Goal: Task Accomplishment & Management: Use online tool/utility

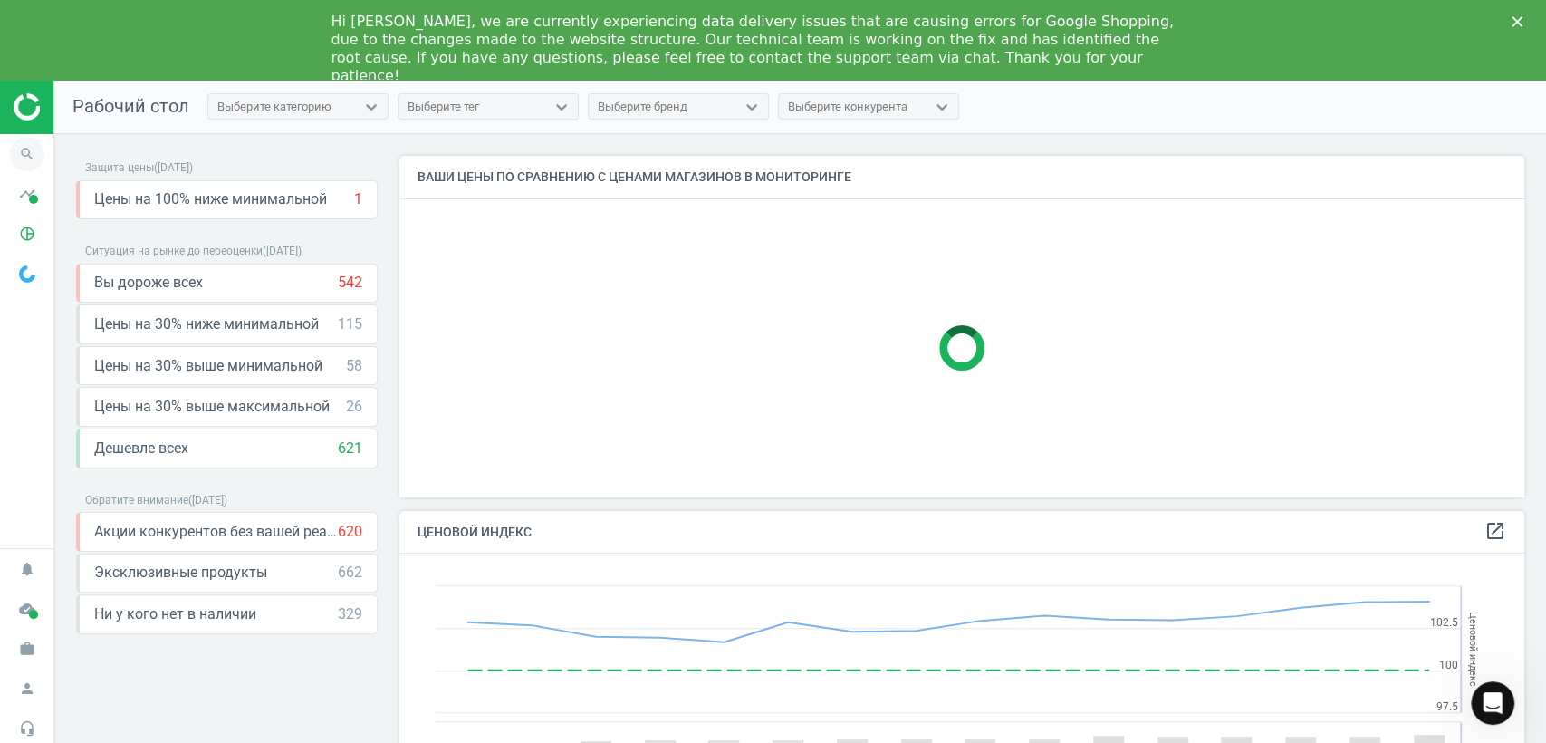
click at [24, 155] on icon "search" at bounding box center [27, 154] width 34 height 34
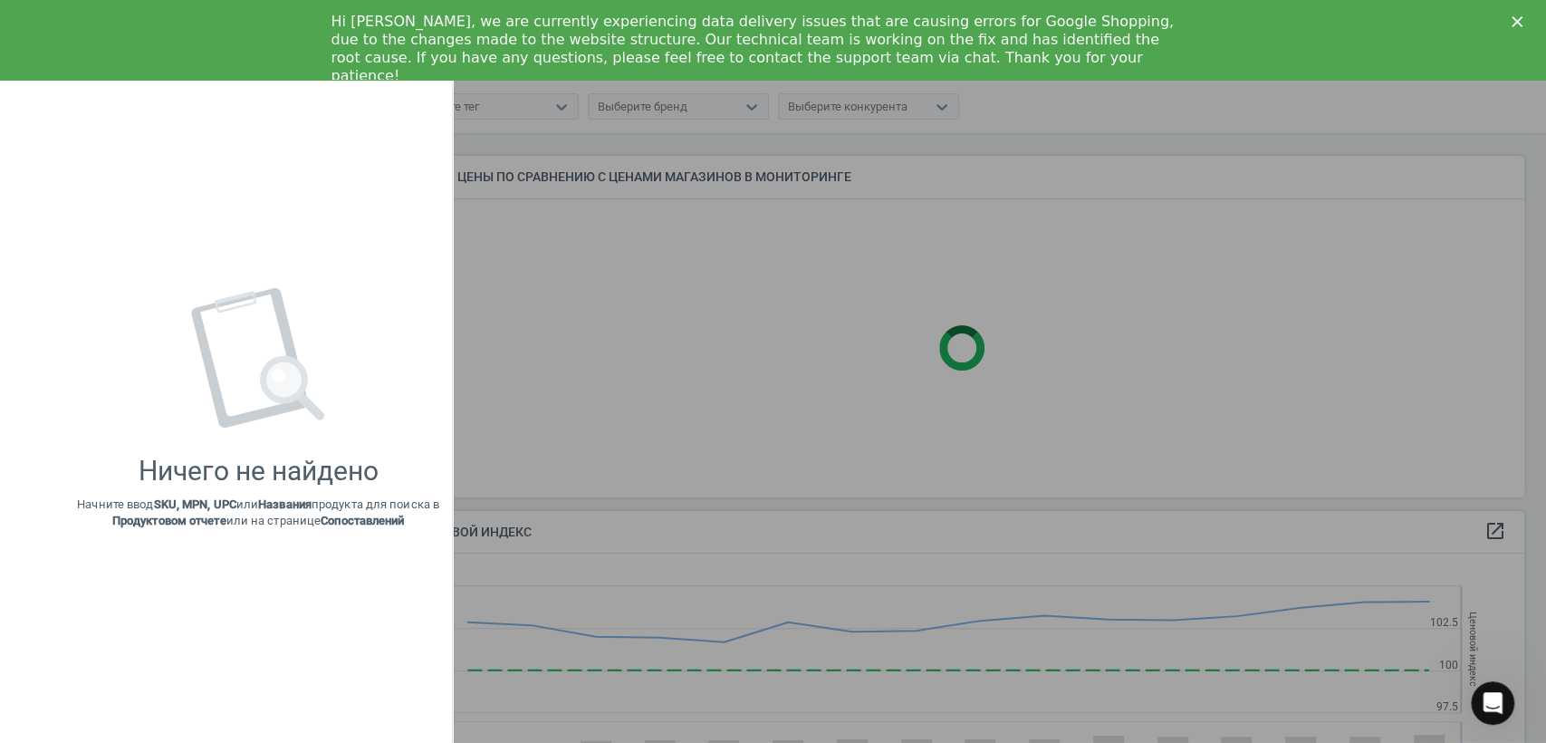
click at [609, 321] on div at bounding box center [773, 371] width 1546 height 743
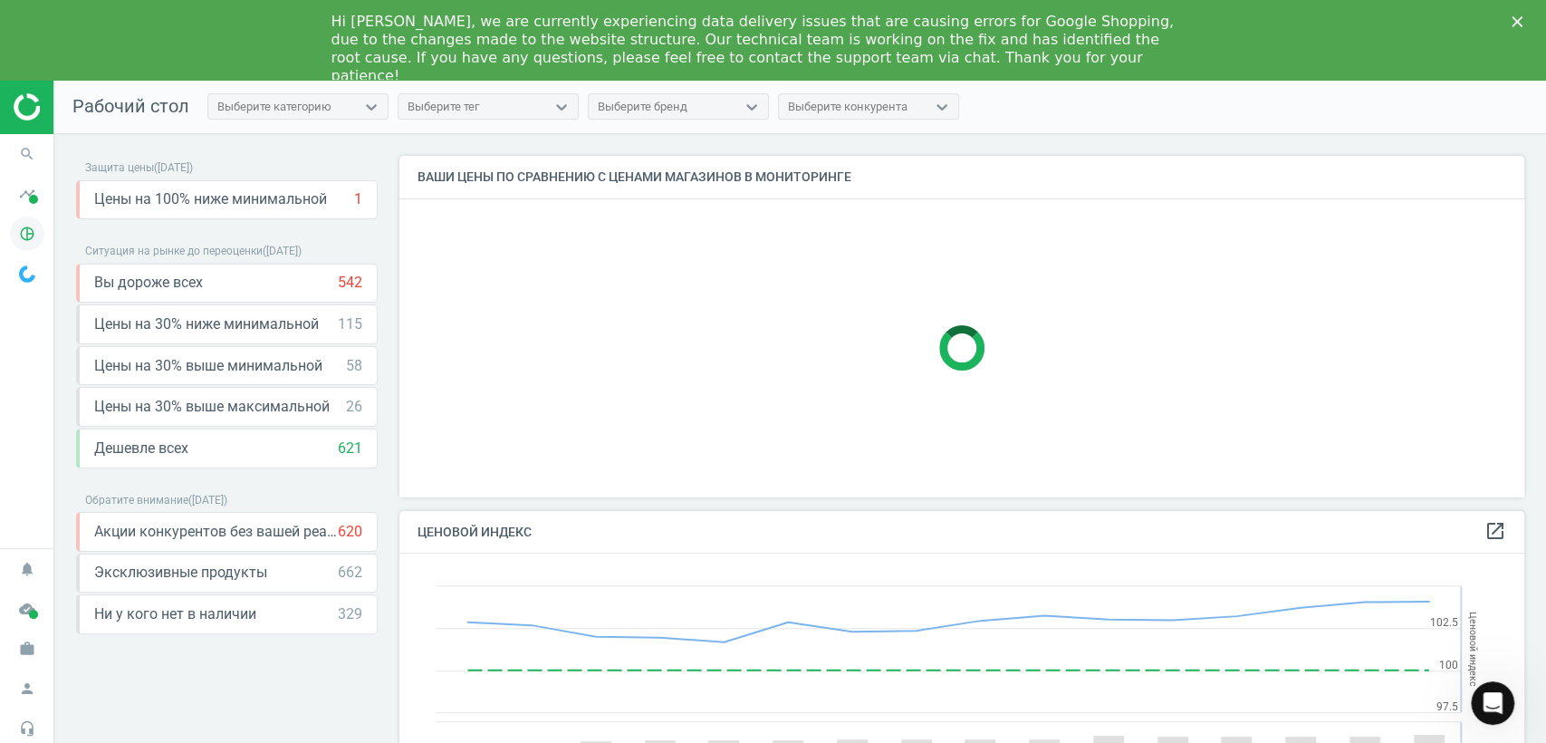
click at [29, 234] on icon "pie_chart_outlined" at bounding box center [27, 233] width 34 height 34
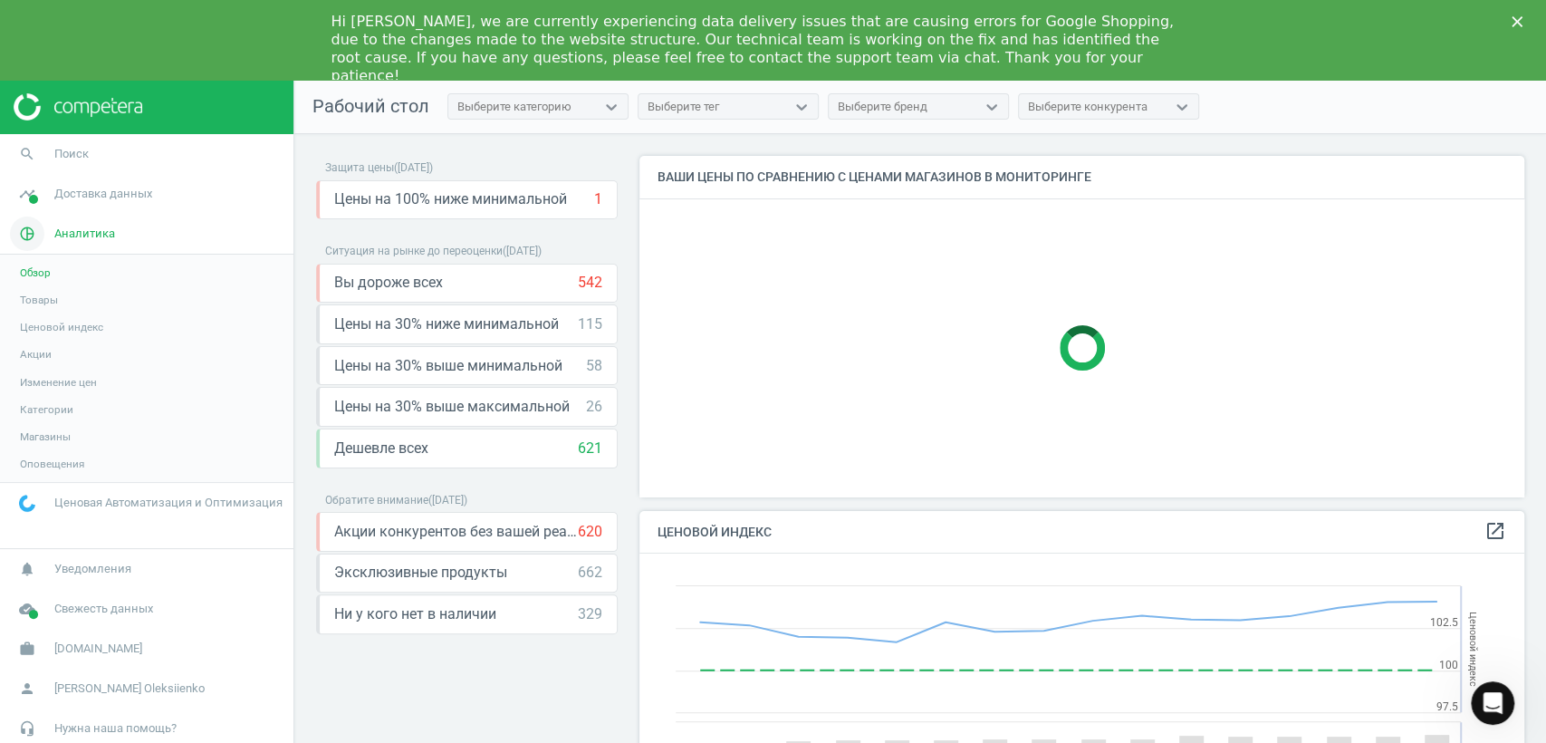
scroll to position [8, 9]
click at [36, 299] on span "Товары" at bounding box center [39, 300] width 38 height 14
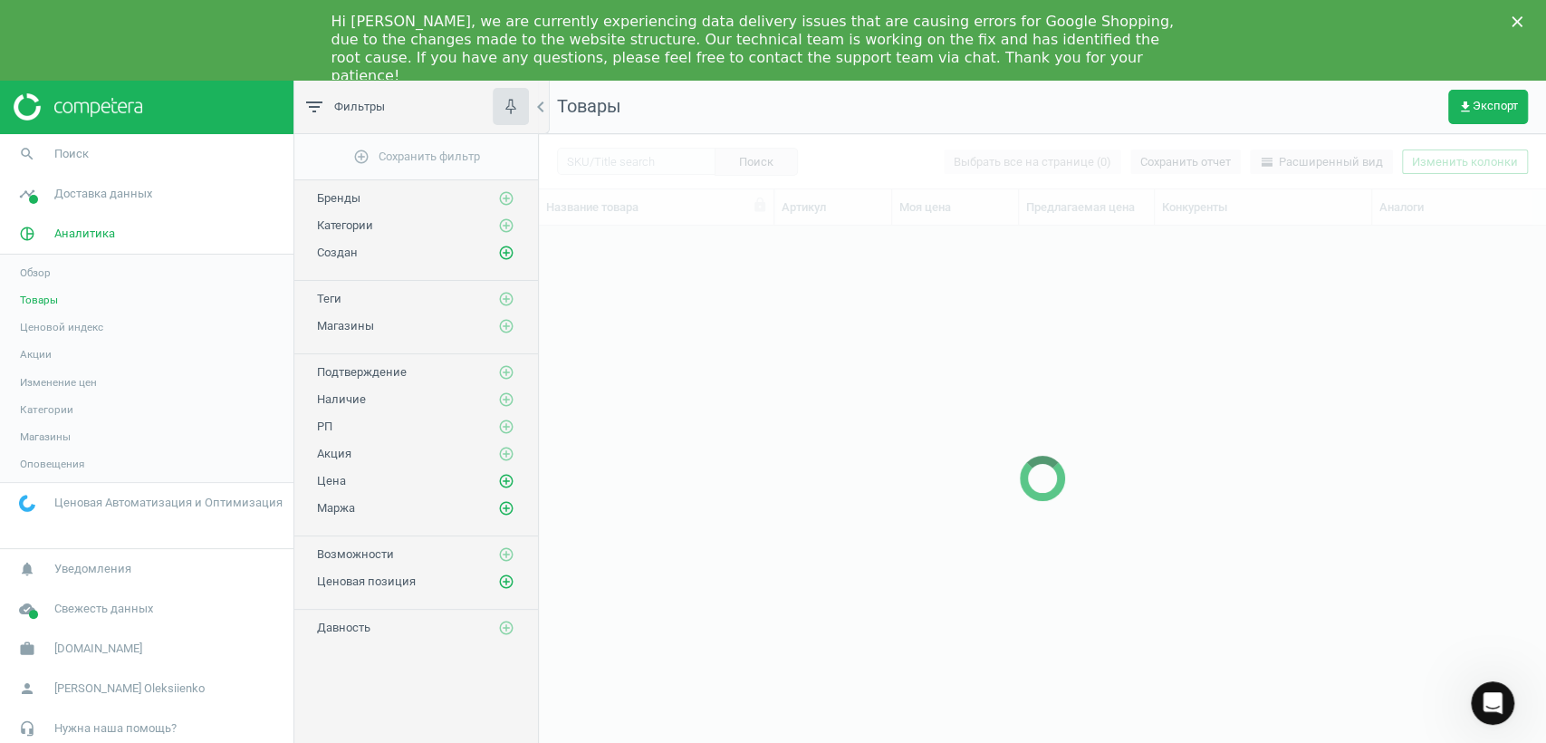
scroll to position [531, 991]
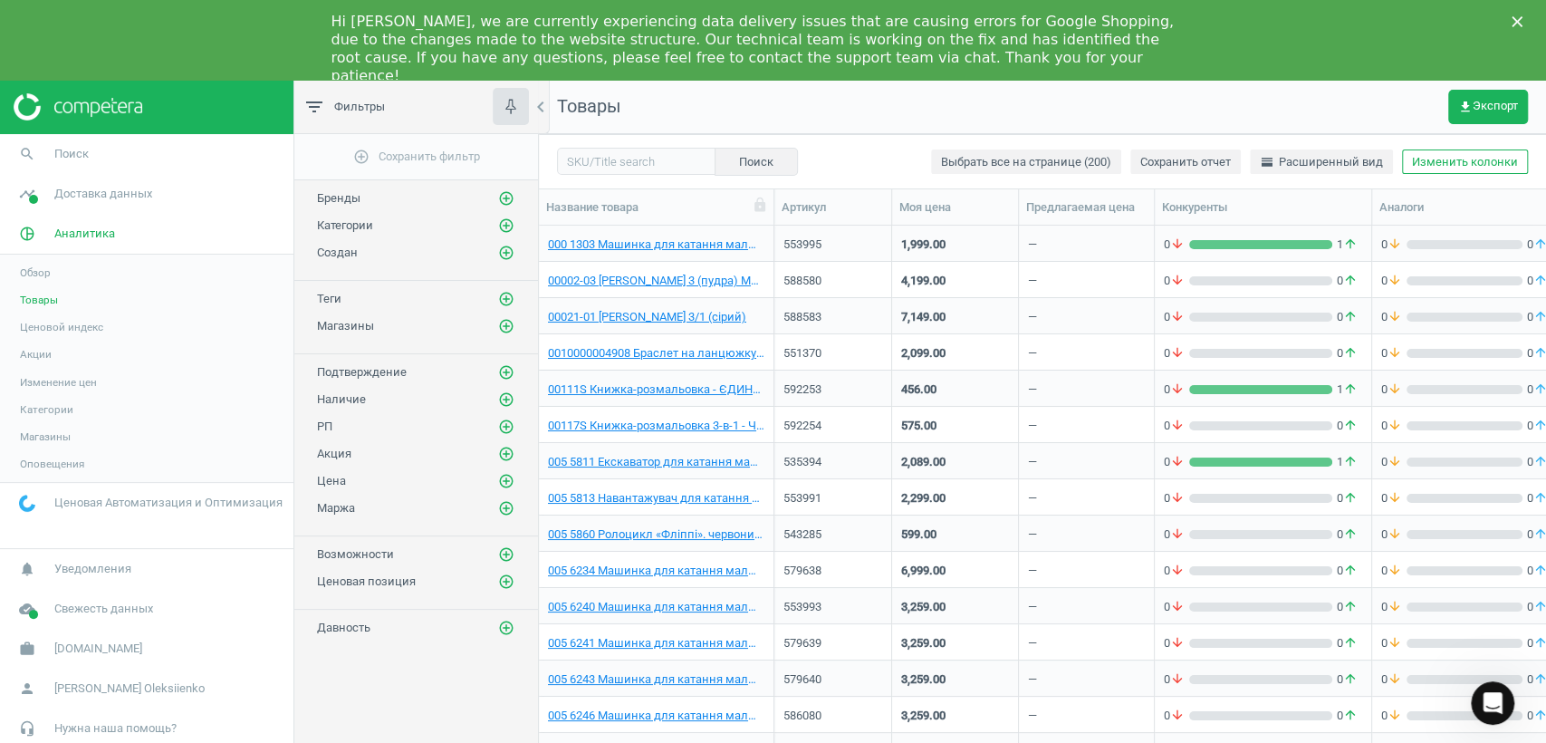
click at [1513, 16] on icon "Закрити" at bounding box center [1516, 21] width 11 height 11
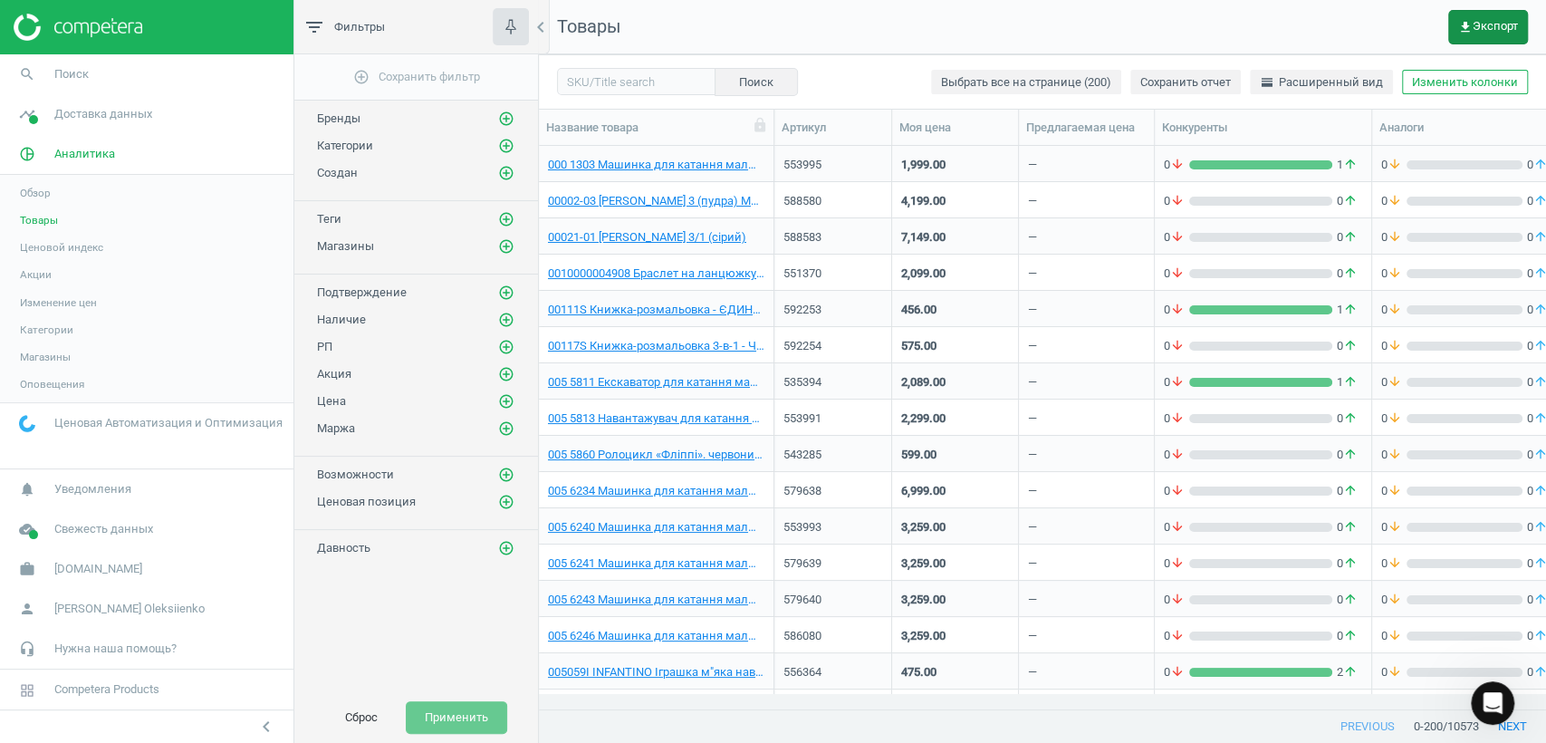
click at [1491, 24] on span "get_app Экспорт" at bounding box center [1488, 27] width 60 height 14
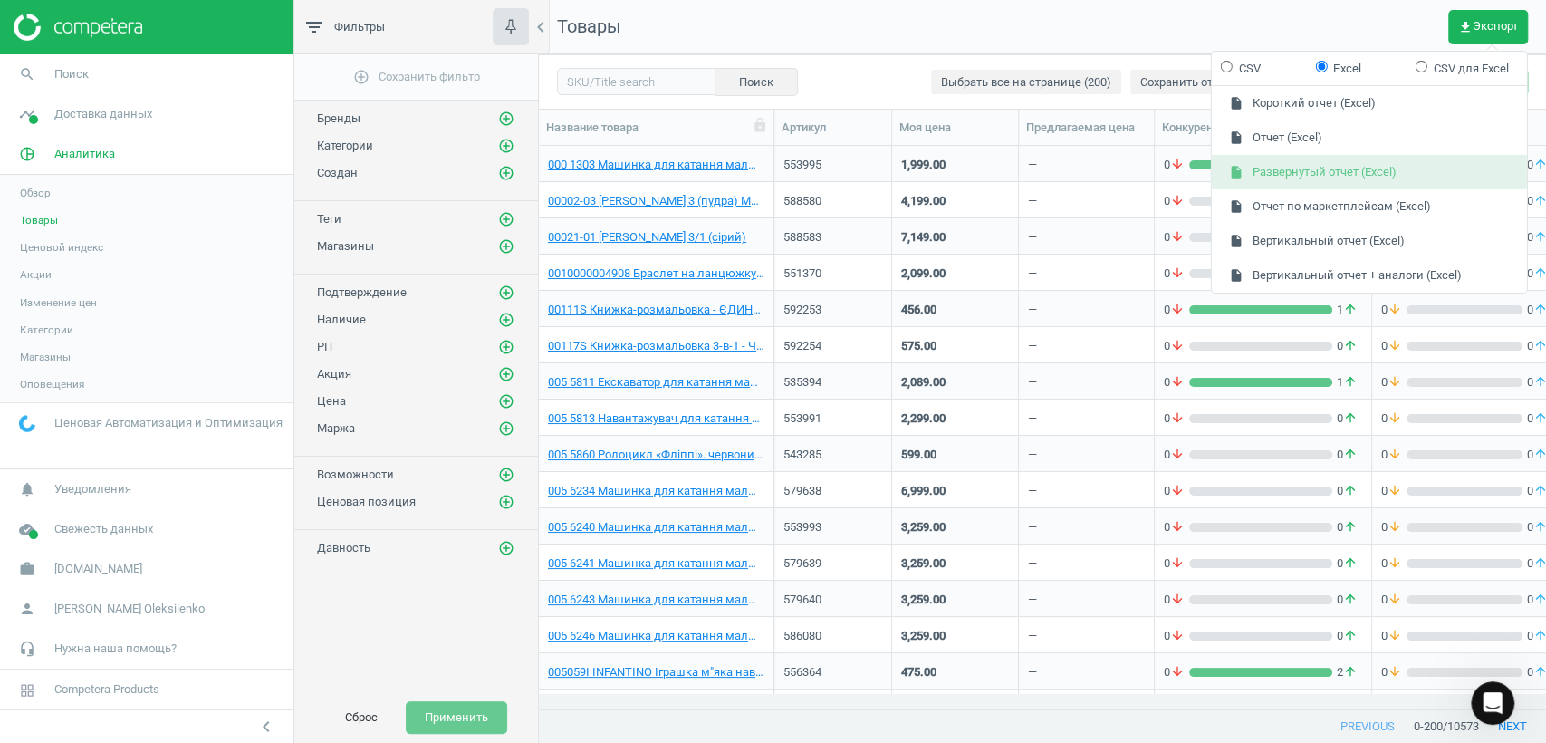
click at [1338, 174] on button "insert_drive_file Развернутый отчет (Excel)" at bounding box center [1369, 172] width 315 height 34
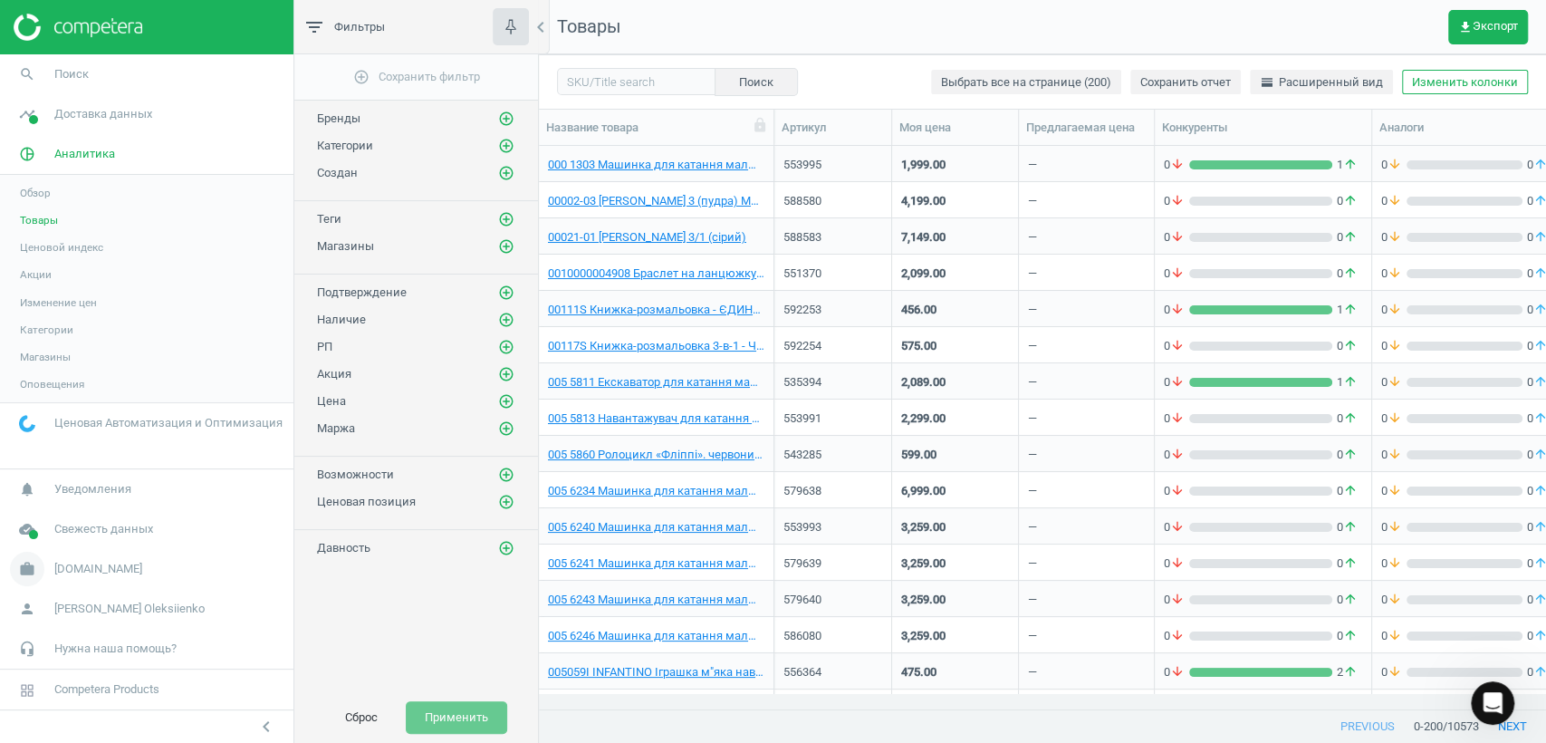
click at [61, 572] on span "[DOMAIN_NAME]" at bounding box center [98, 569] width 88 height 16
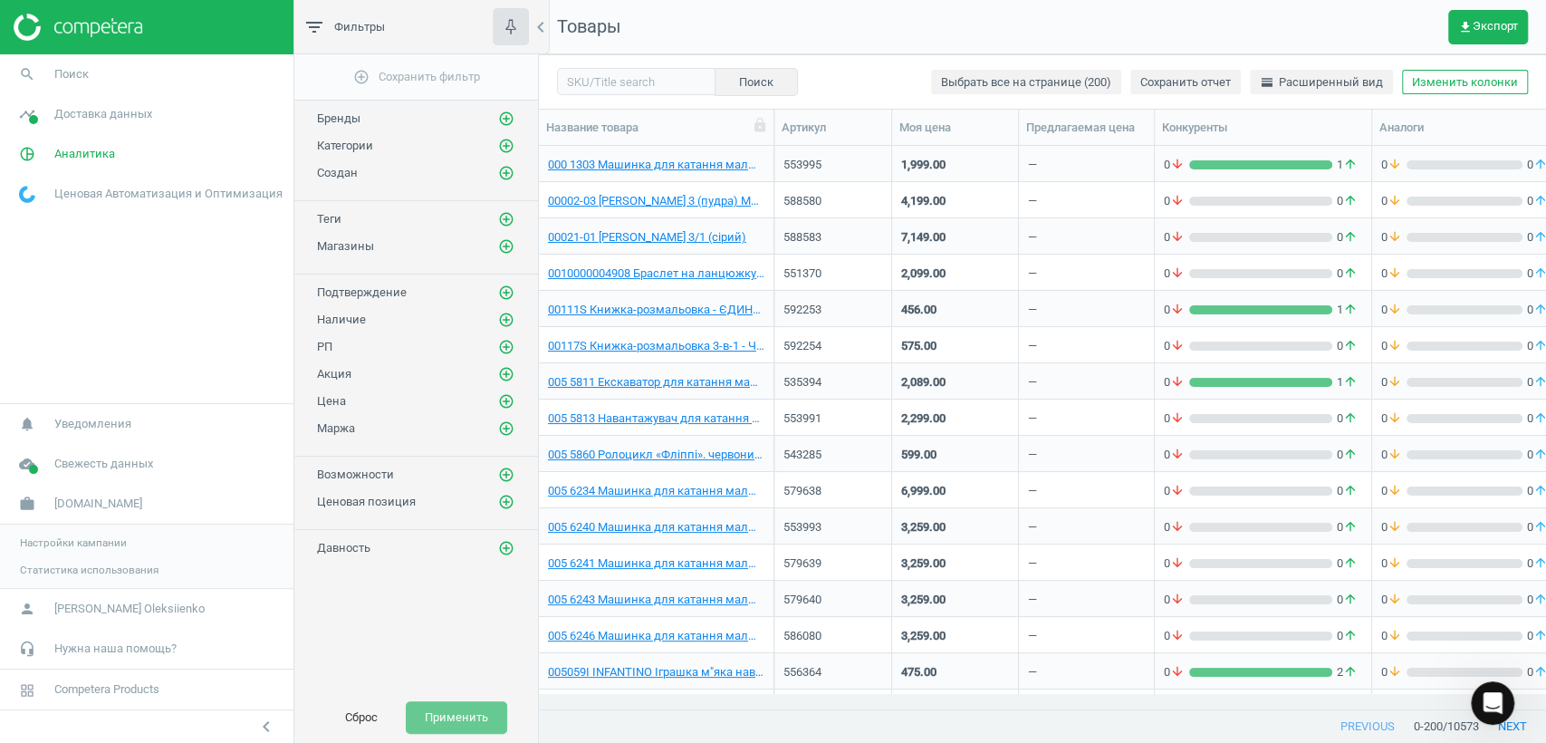
click at [65, 540] on span "Настройки кампании" at bounding box center [73, 542] width 107 height 14
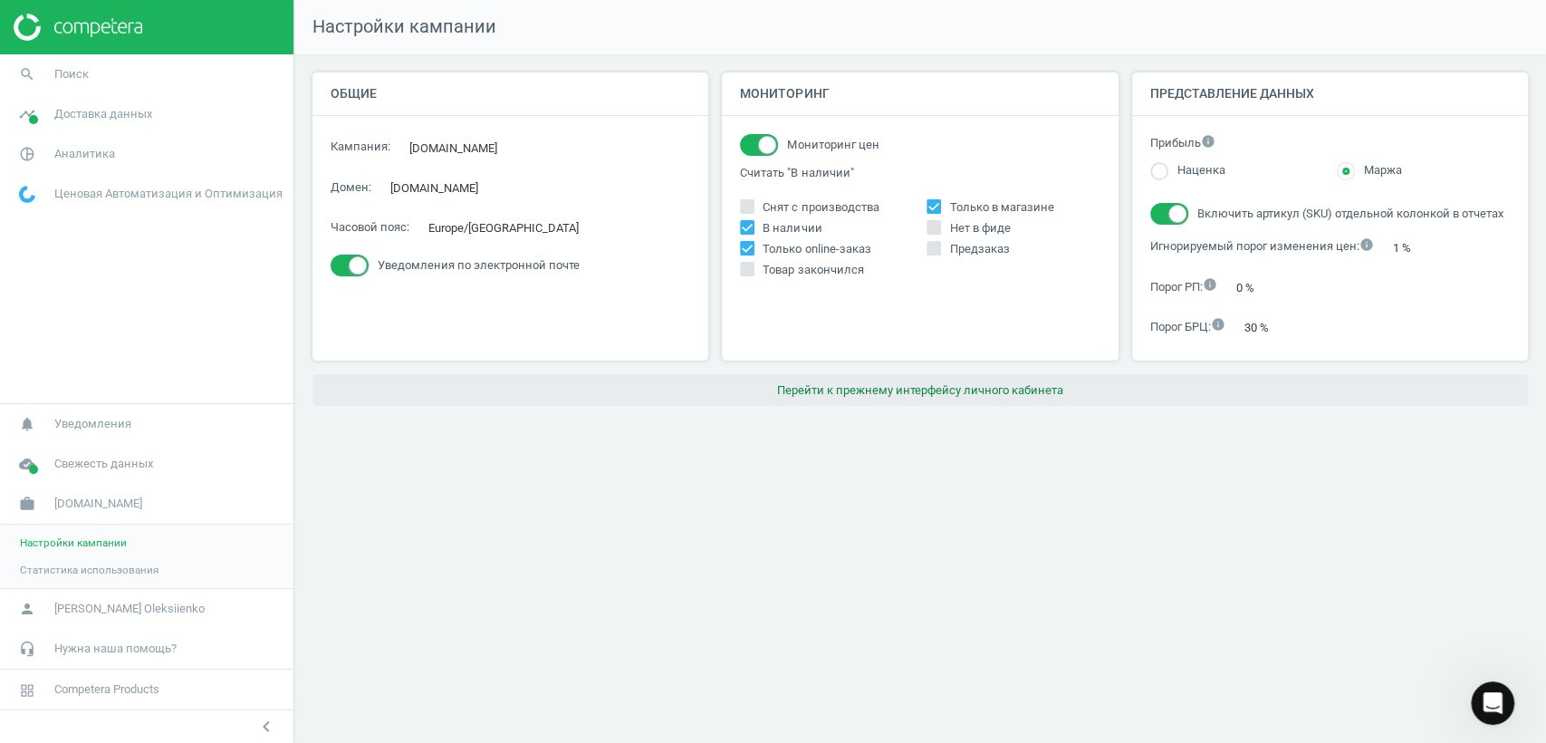
click at [1026, 390] on button "Перейти к прежнему интерфейсу личного кабинета" at bounding box center [919, 390] width 1215 height 33
